Goal: Find specific page/section: Find specific page/section

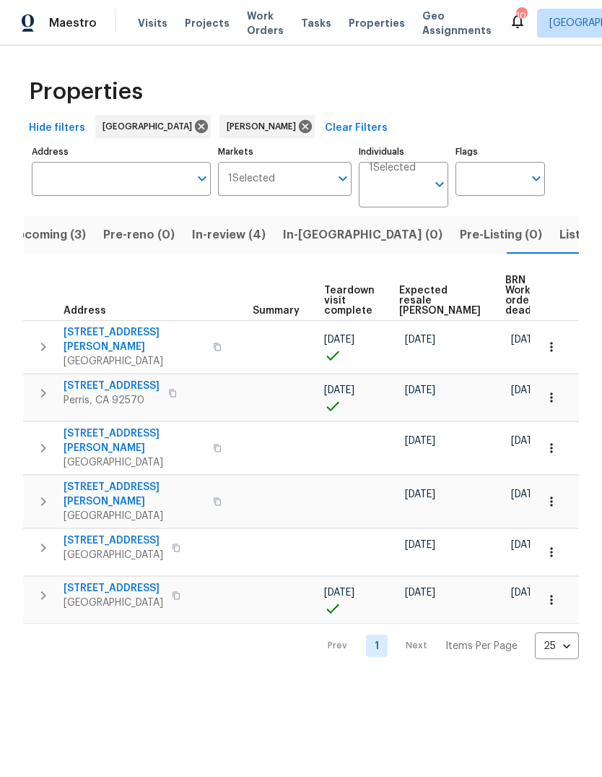
scroll to position [0, 245]
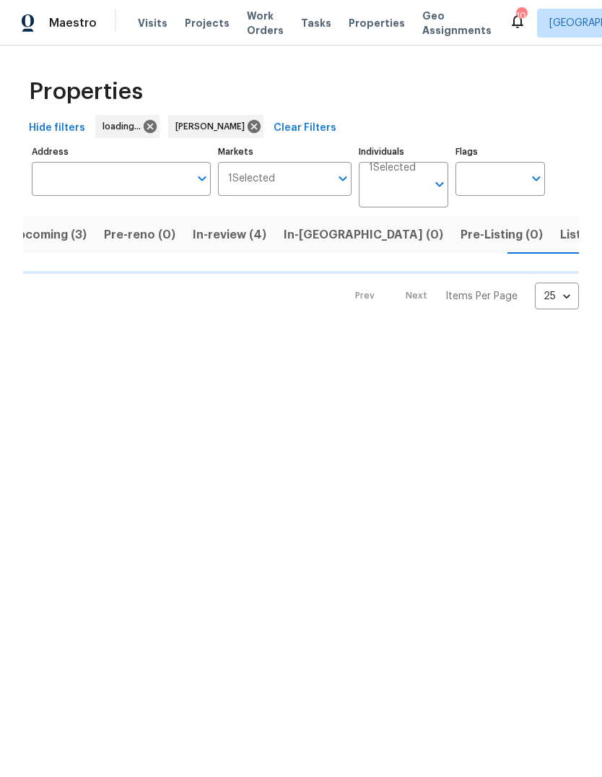
scroll to position [0, 23]
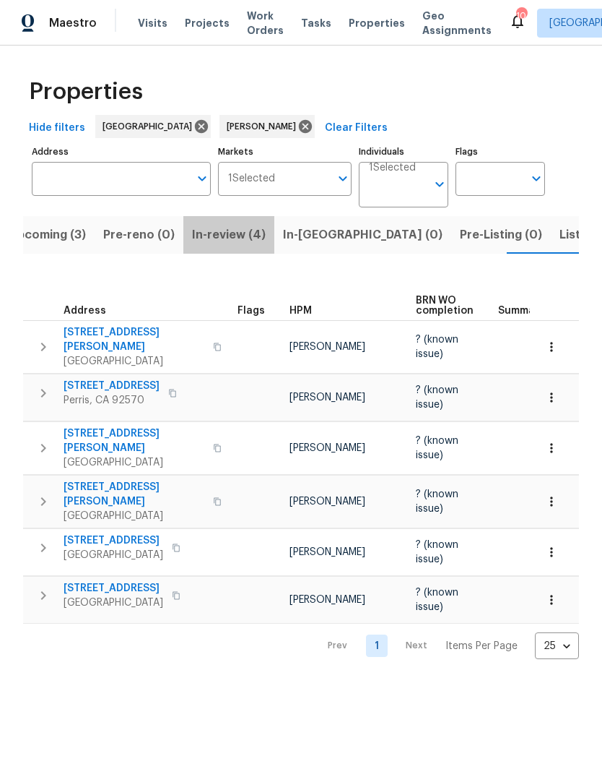
click at [240, 246] on button "In-review (4)" at bounding box center [228, 235] width 91 height 38
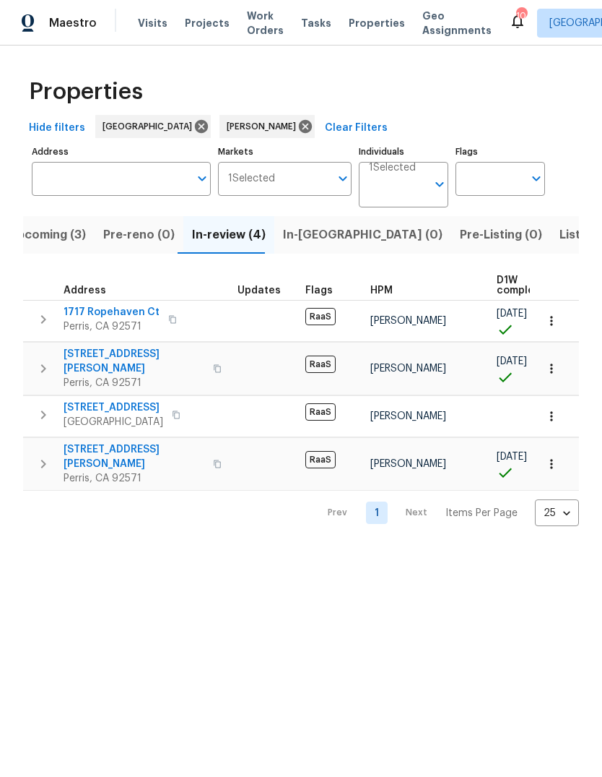
click at [147, 28] on span "Visits" at bounding box center [153, 23] width 30 height 14
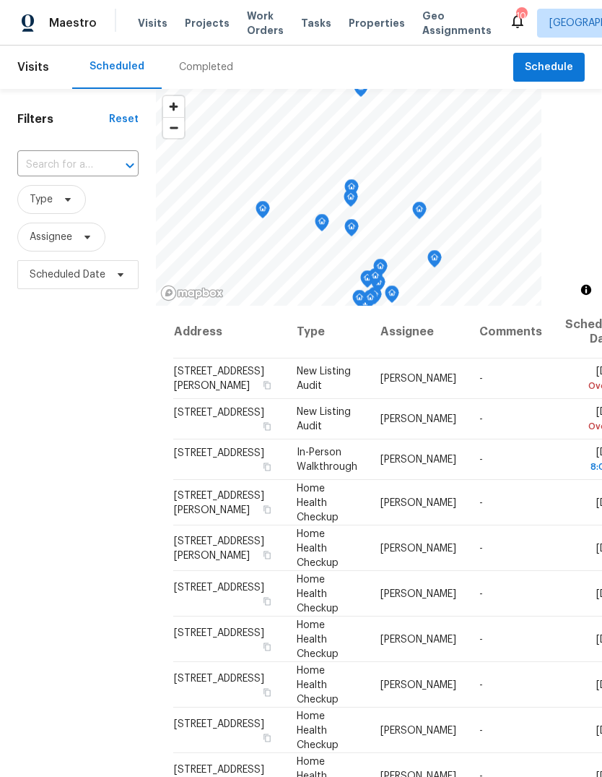
click at [214, 72] on div "Completed" at bounding box center [206, 67] width 54 height 14
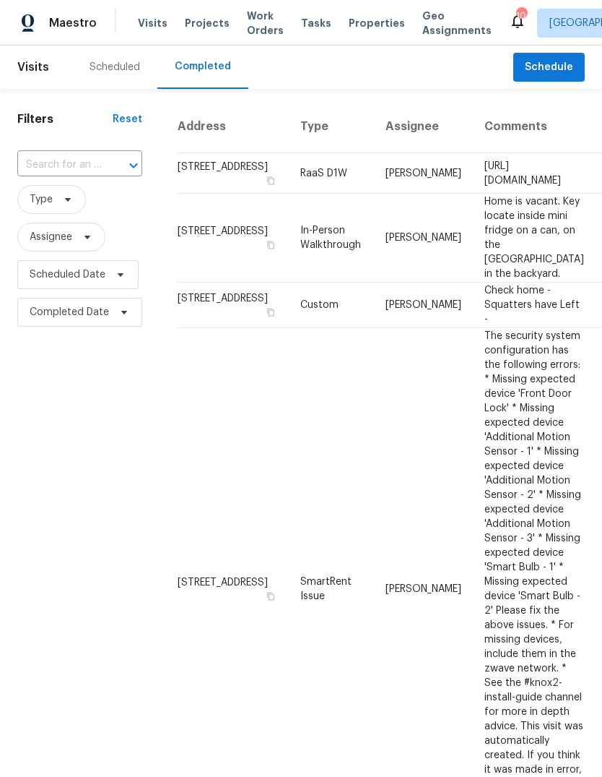
click at [113, 73] on div "Scheduled" at bounding box center [115, 67] width 51 height 14
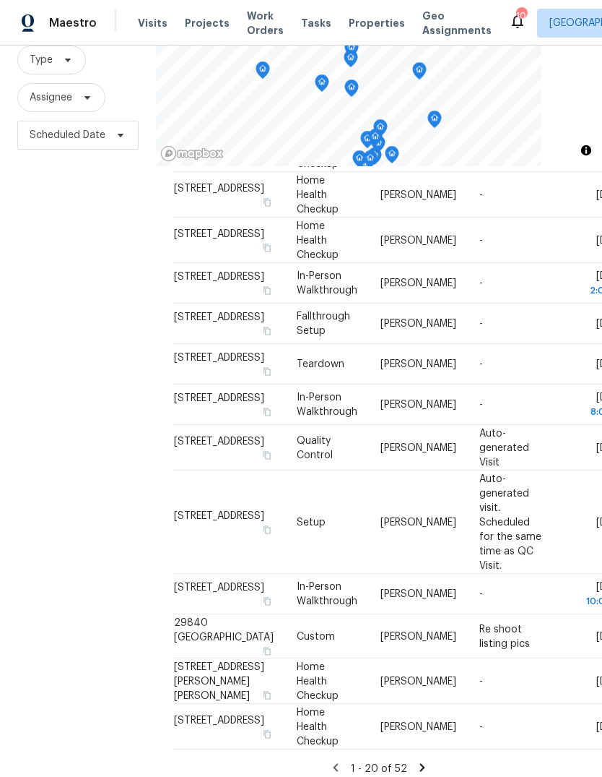
scroll to position [54, 0]
